Goal: Register for event/course

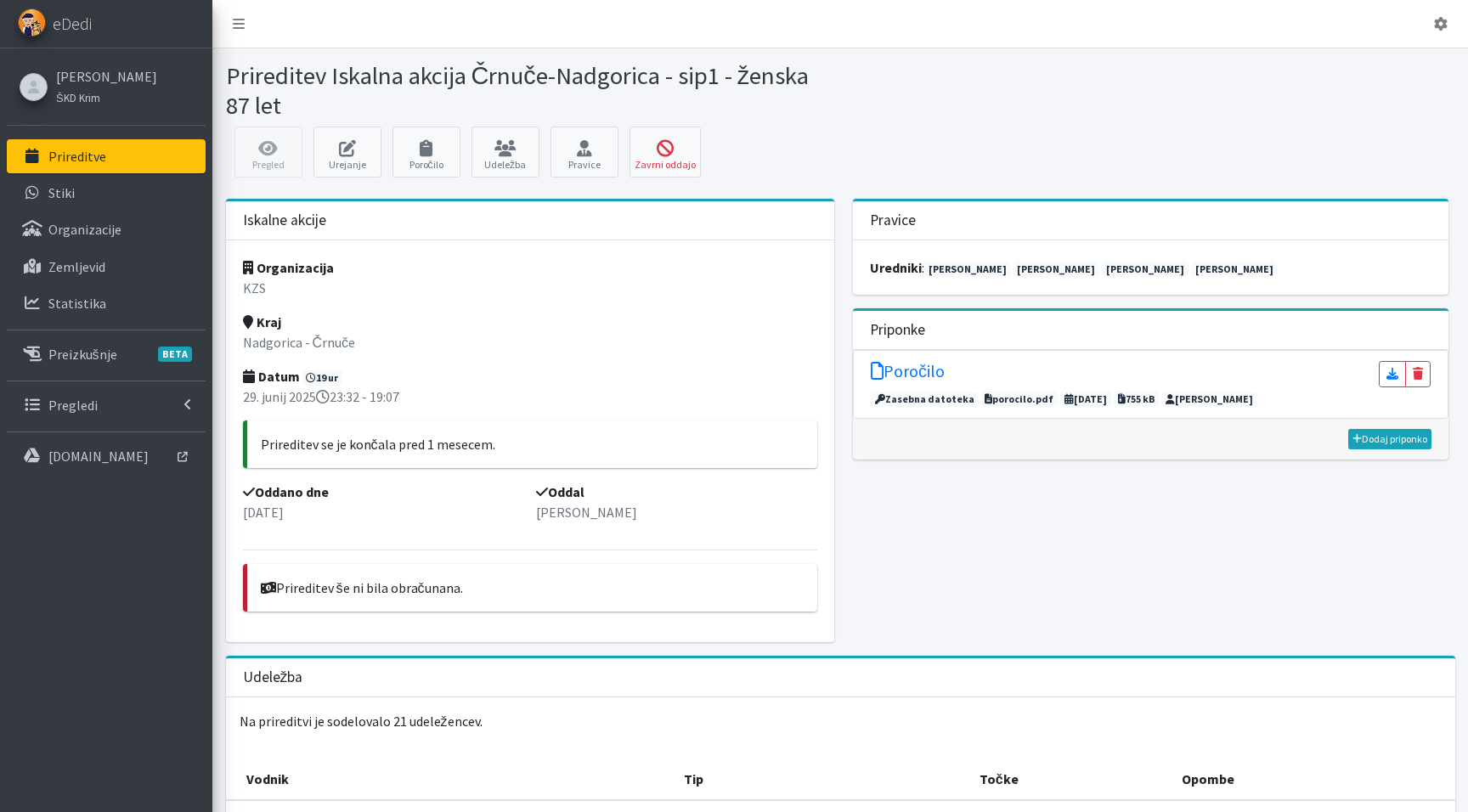
click at [81, 152] on p "Prireditve" at bounding box center [78, 156] width 58 height 17
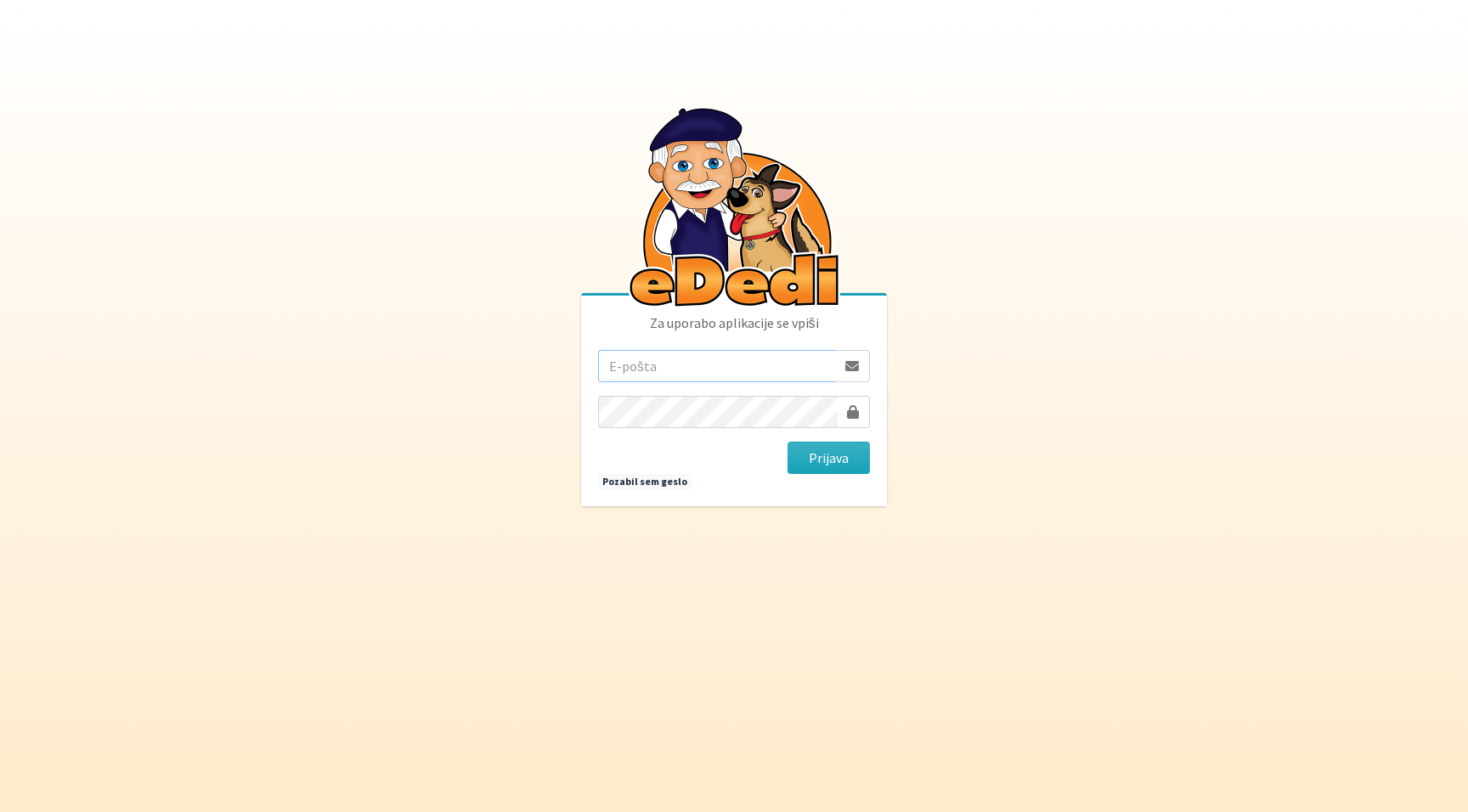
type input "[PERSON_NAME][EMAIL_ADDRESS][PERSON_NAME][PERSON_NAME][DOMAIN_NAME]"
click at [828, 458] on button "Prijava" at bounding box center [829, 457] width 83 height 32
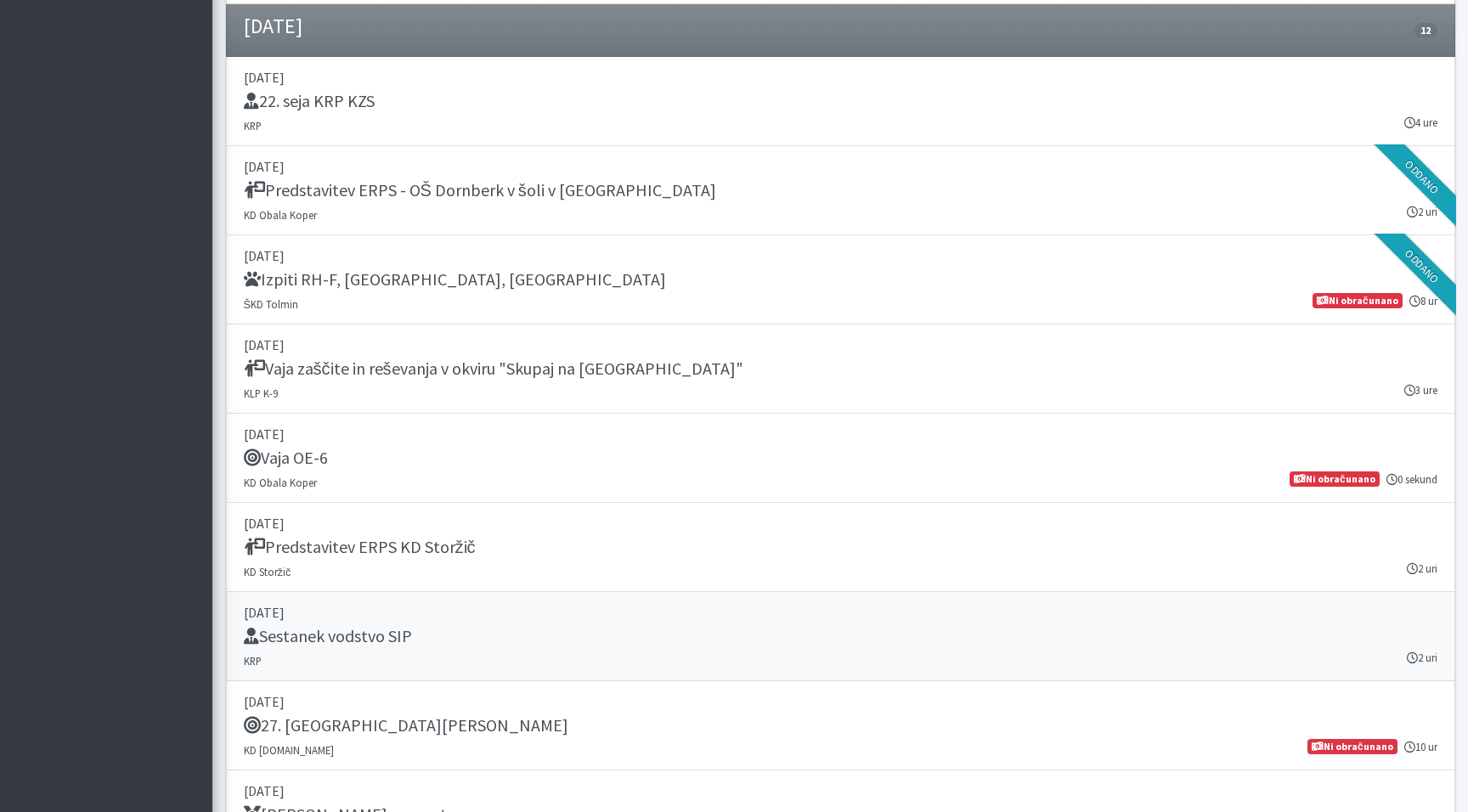
scroll to position [1407, 0]
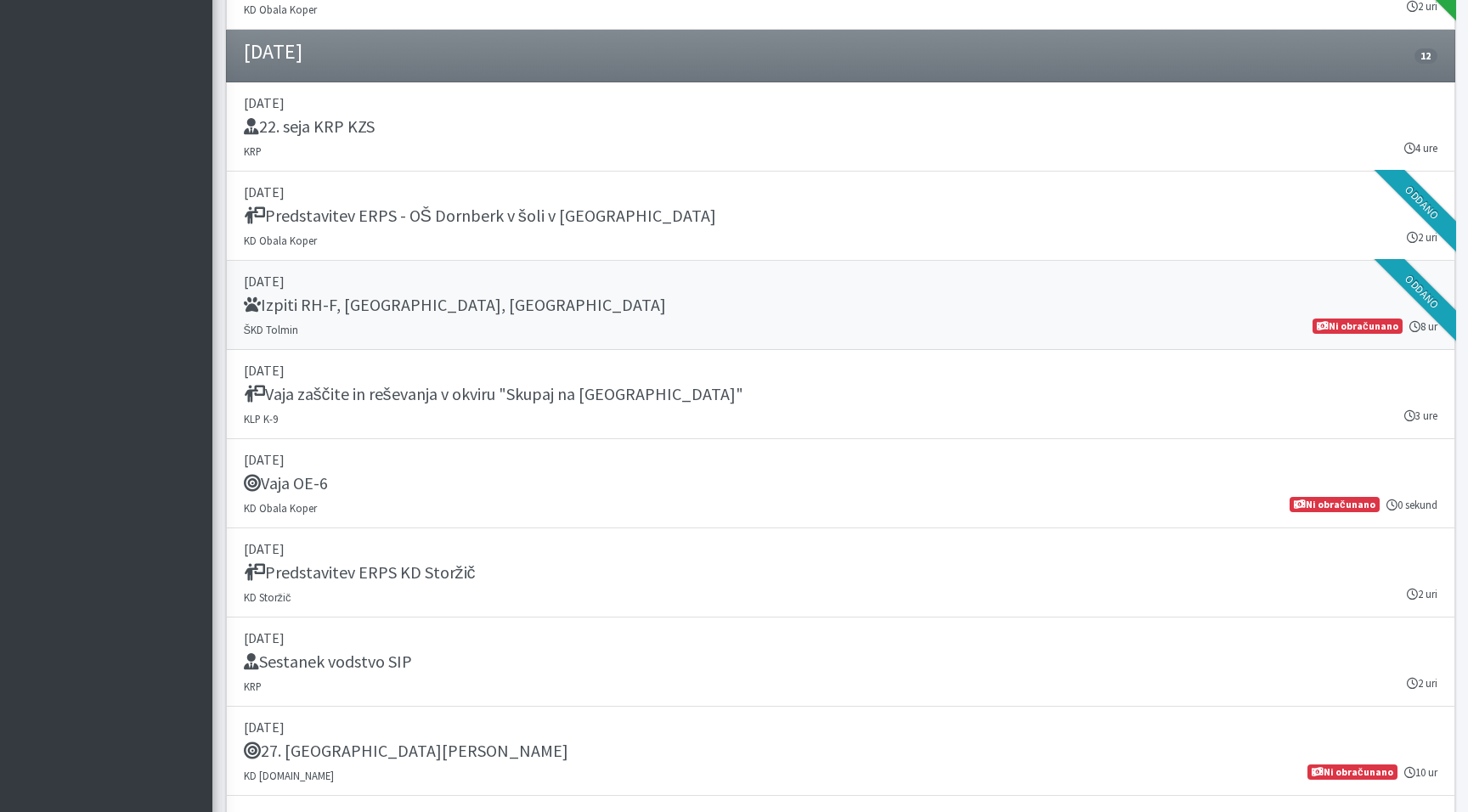
click at [396, 299] on div "Izpiti RH-F, FL, MT" at bounding box center [841, 306] width 1194 height 23
